Goal: Task Accomplishment & Management: Use online tool/utility

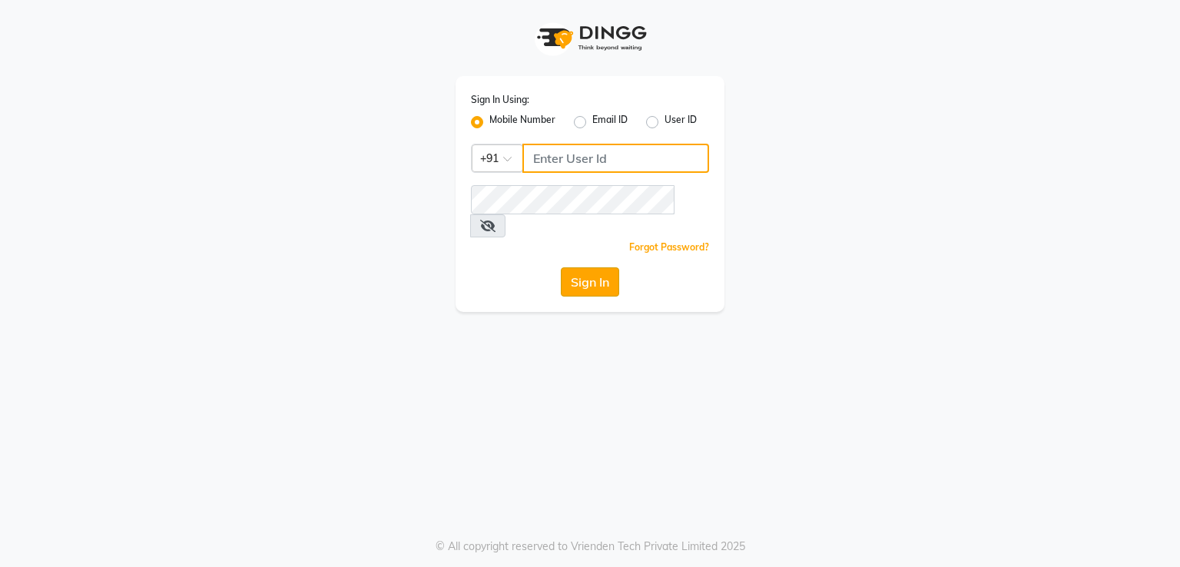
type input "8755998860"
click at [575, 267] on button "Sign In" at bounding box center [590, 281] width 58 height 29
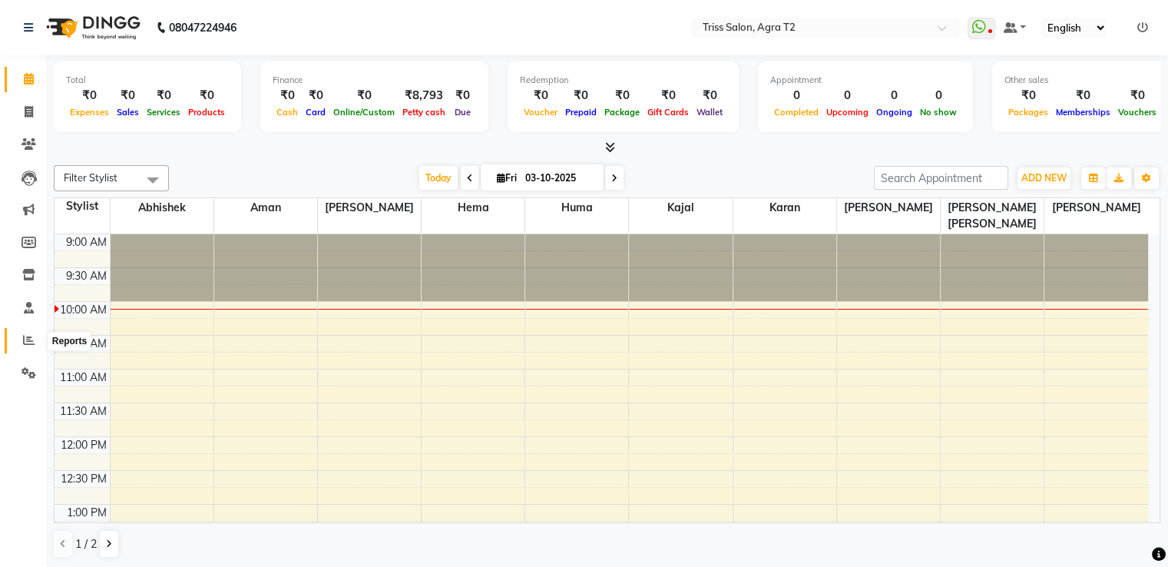
drag, startPoint x: 39, startPoint y: 347, endPoint x: 51, endPoint y: 330, distance: 21.5
click at [39, 345] on span at bounding box center [28, 341] width 27 height 18
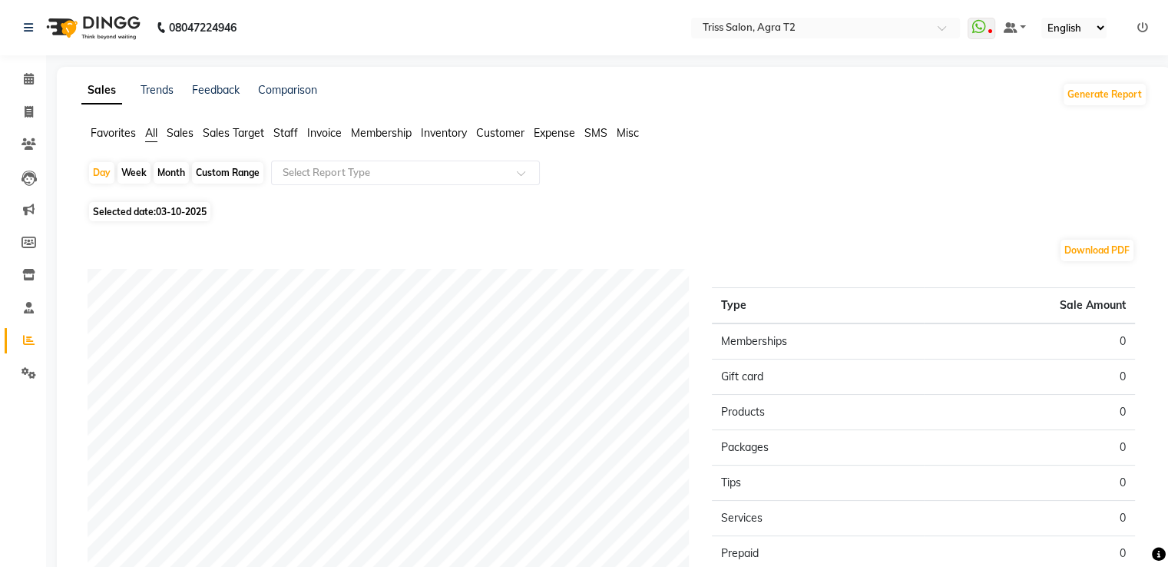
drag, startPoint x: 106, startPoint y: 181, endPoint x: 141, endPoint y: 267, distance: 92.0
click at [106, 192] on div "Day Week Month Custom Range Select Report Type" at bounding box center [615, 179] width 1054 height 37
drag, startPoint x: 86, startPoint y: 174, endPoint x: 99, endPoint y: 163, distance: 16.9
click at [95, 166] on div "Day Week Month Custom Range Select Report Type Selected date: [DATE] Download P…" at bounding box center [614, 444] width 1066 height 567
click at [99, 163] on div "Day" at bounding box center [101, 173] width 25 height 22
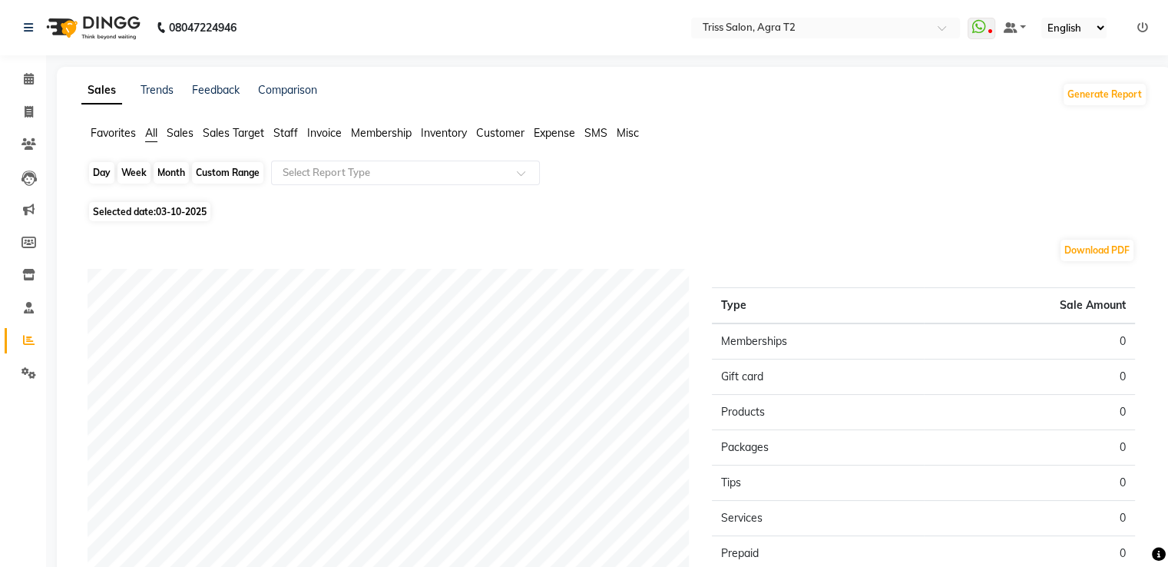
select select "10"
select select "2025"
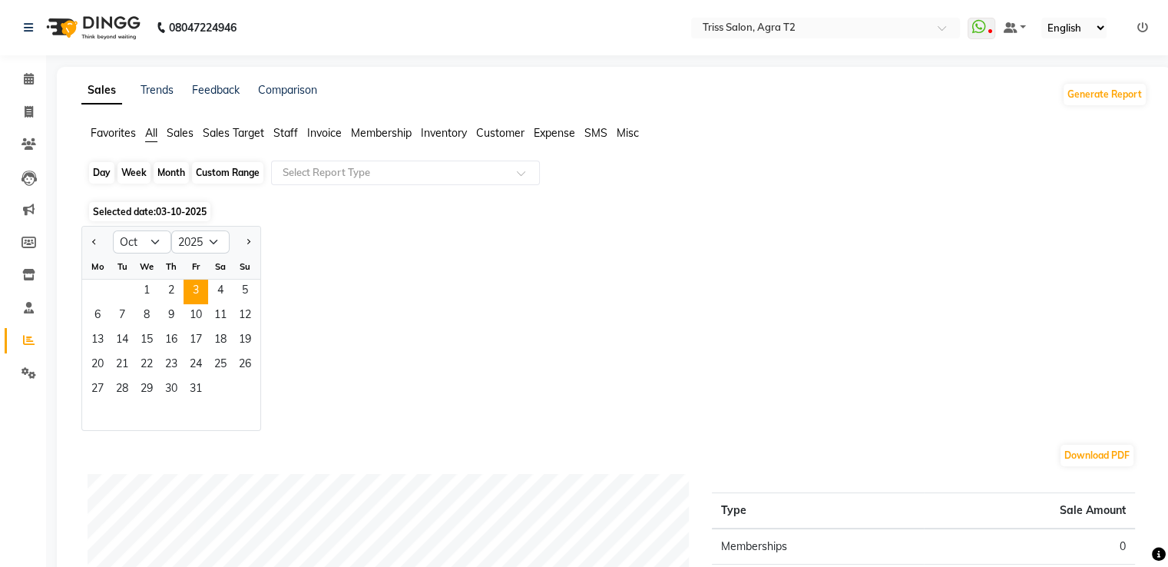
click at [100, 167] on div "Day" at bounding box center [101, 173] width 25 height 22
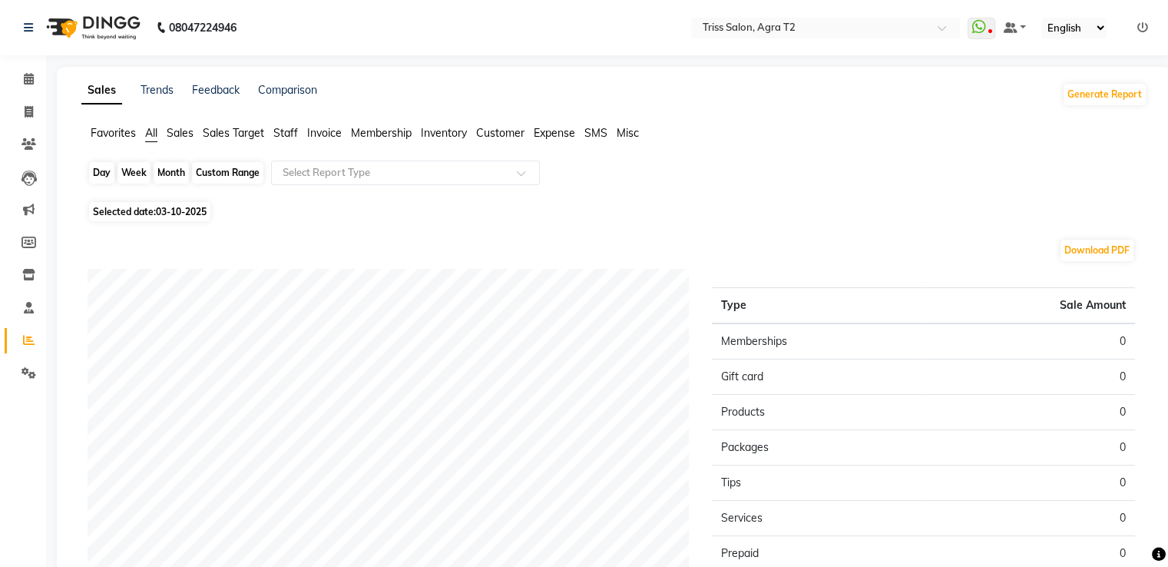
click at [101, 168] on div "Day" at bounding box center [101, 173] width 25 height 22
select select "10"
select select "2025"
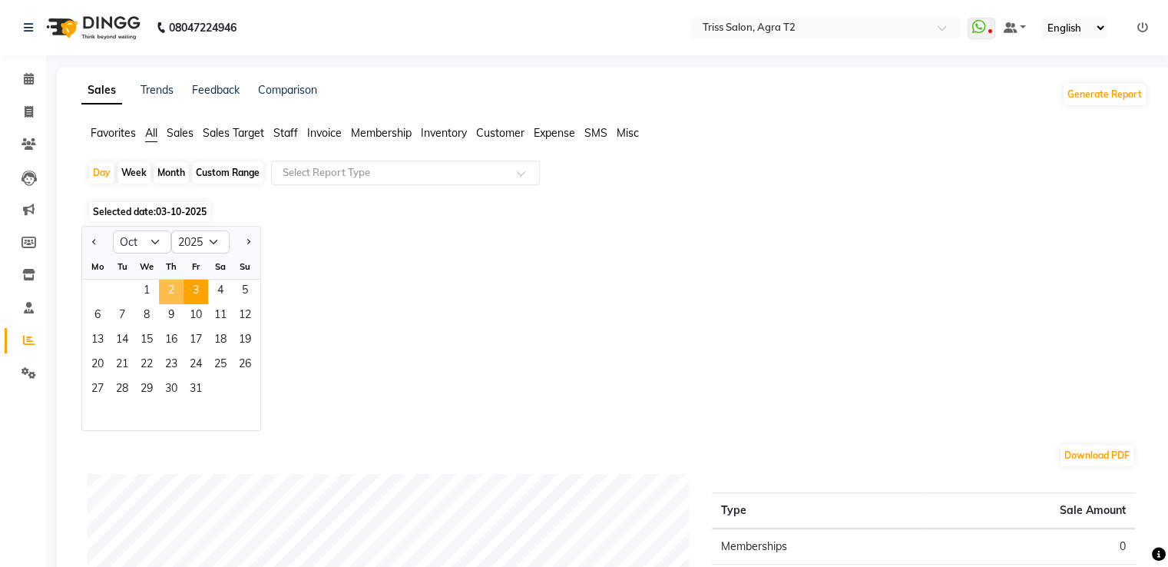
click at [169, 283] on span "2" at bounding box center [171, 292] width 25 height 25
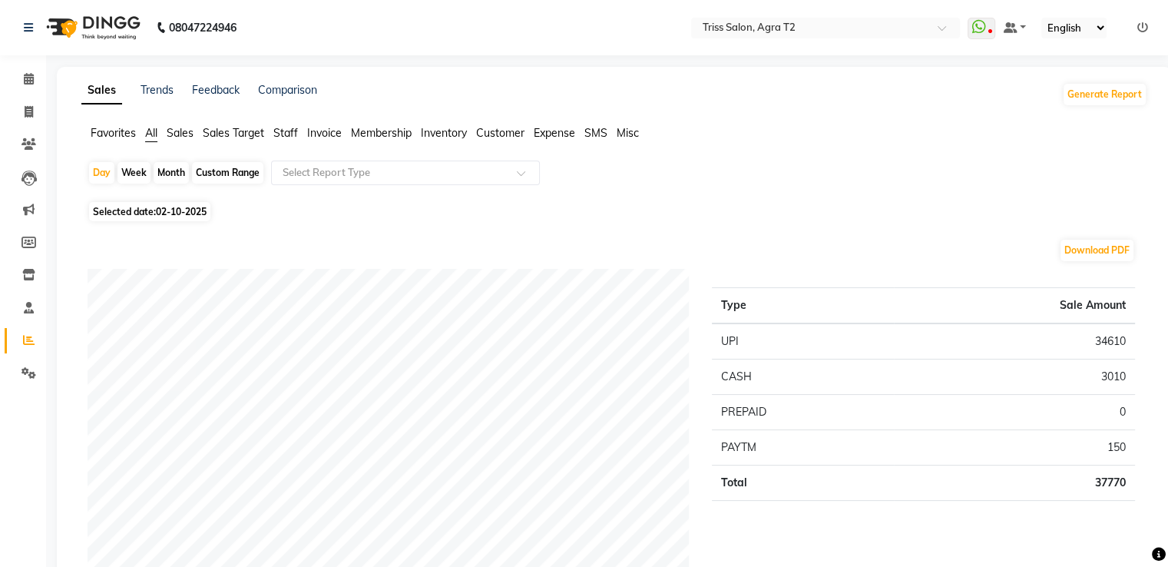
click at [283, 134] on span "Staff" at bounding box center [285, 133] width 25 height 14
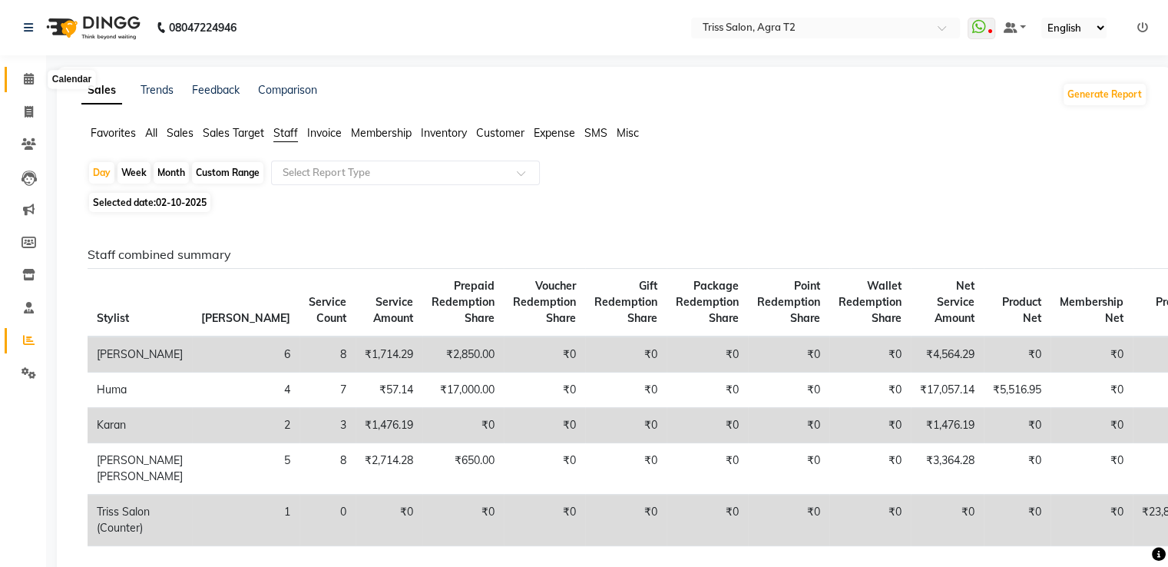
click at [27, 78] on icon at bounding box center [29, 79] width 10 height 12
